Goal: Check status: Check status

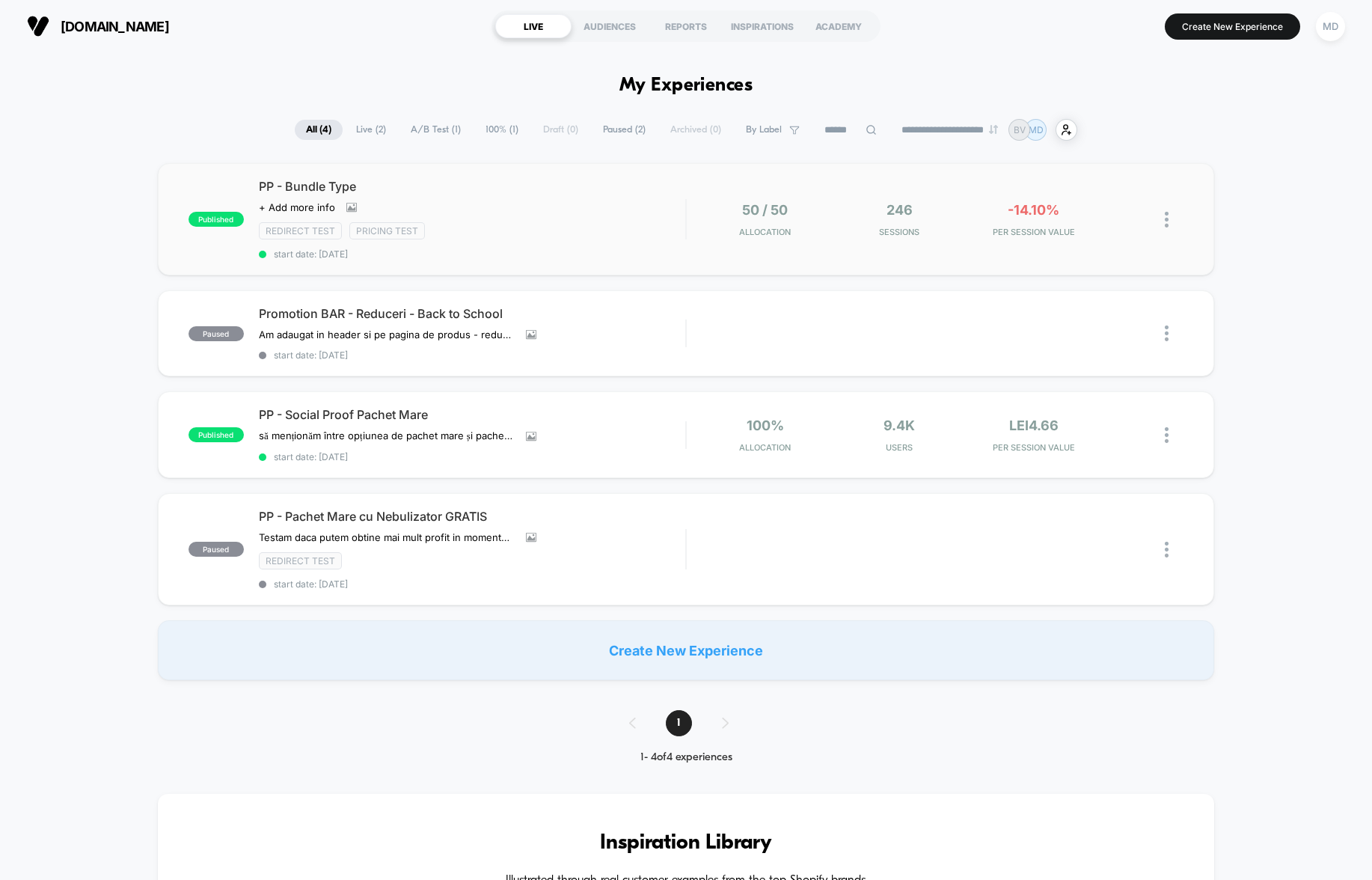
click at [860, 257] on div "published PP - Bundle Type Click to view images Click to edit experience detail…" at bounding box center [685, 219] width 1056 height 112
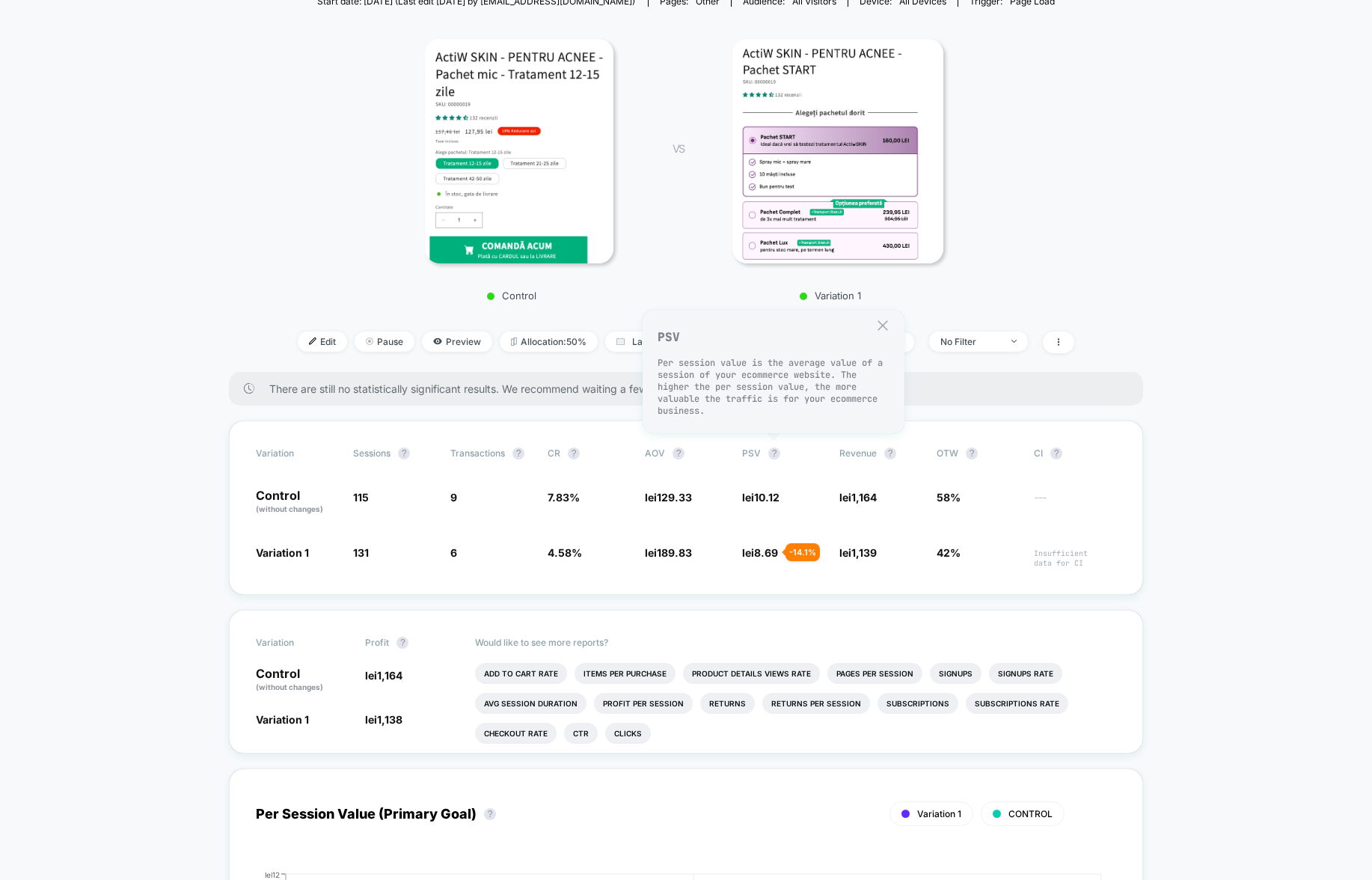
scroll to position [214, 0]
